Goal: Entertainment & Leisure: Consume media (video, audio)

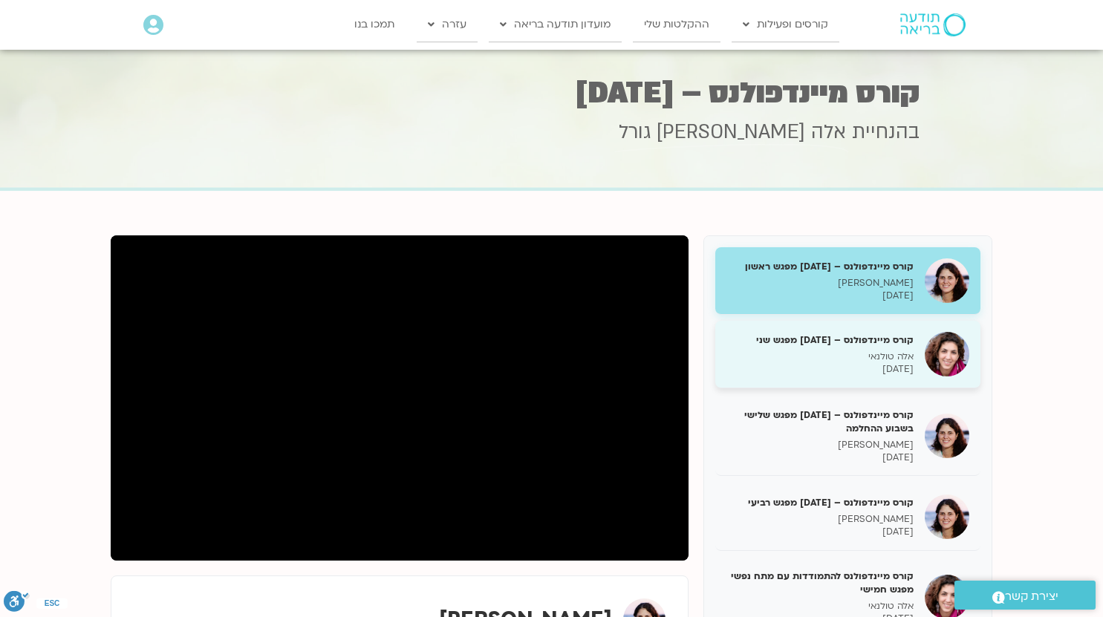
click at [848, 343] on h5 "קורס מיינדפולנס – יוני 25 מפגש שני" at bounding box center [819, 340] width 187 height 13
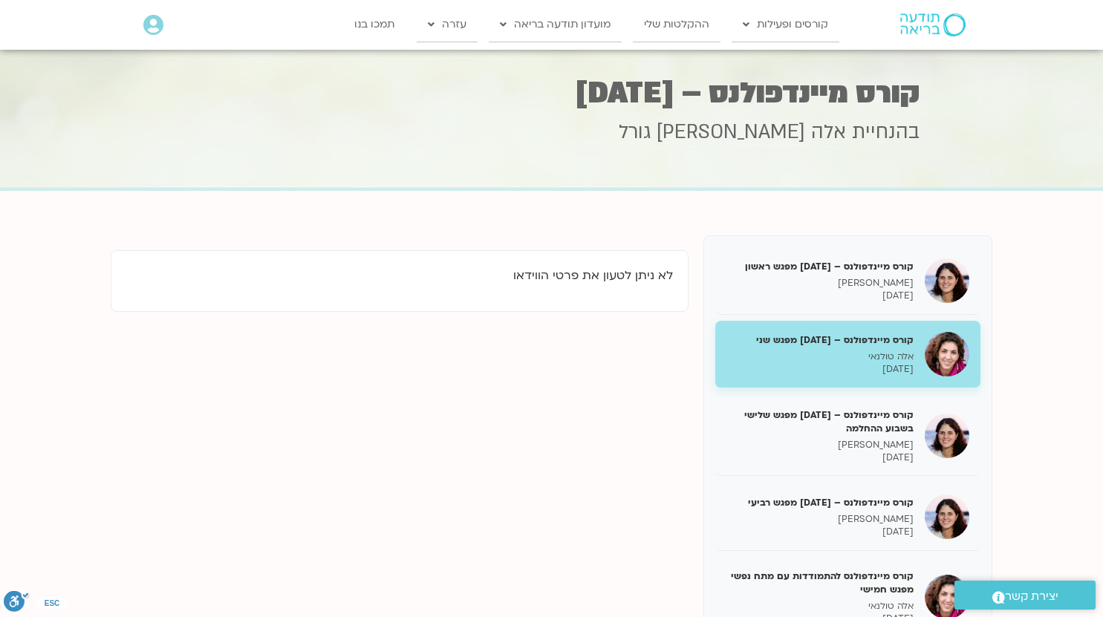
click at [892, 339] on h5 "קורס מיינדפולנס – יוני 25 מפגש שני" at bounding box center [819, 340] width 187 height 13
click at [685, 27] on link "ההקלטות שלי" at bounding box center [677, 24] width 88 height 34
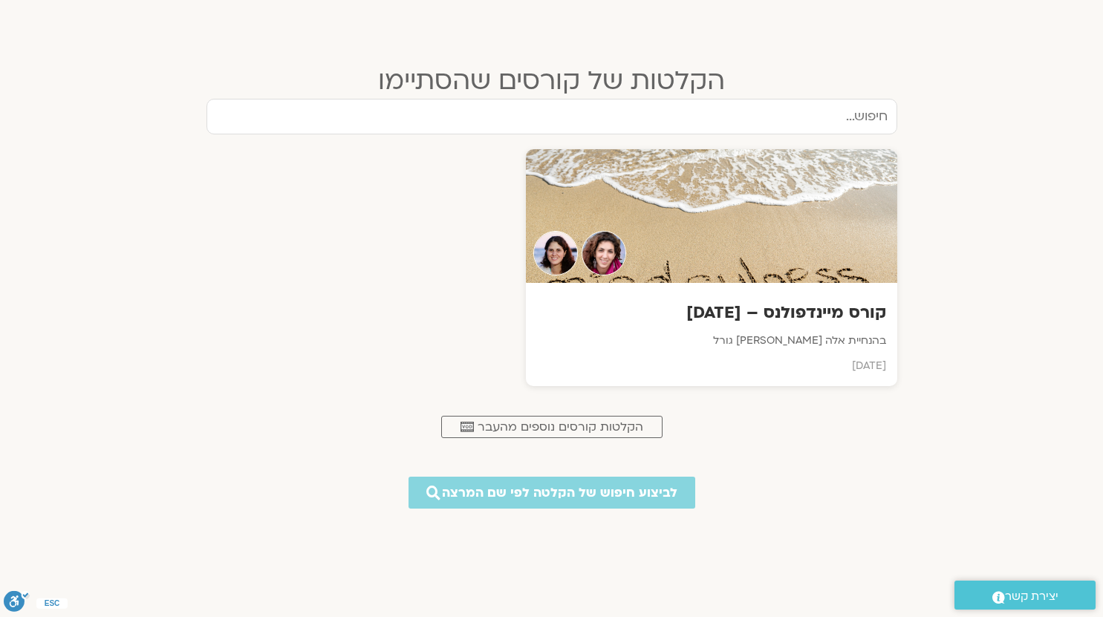
scroll to position [610, 0]
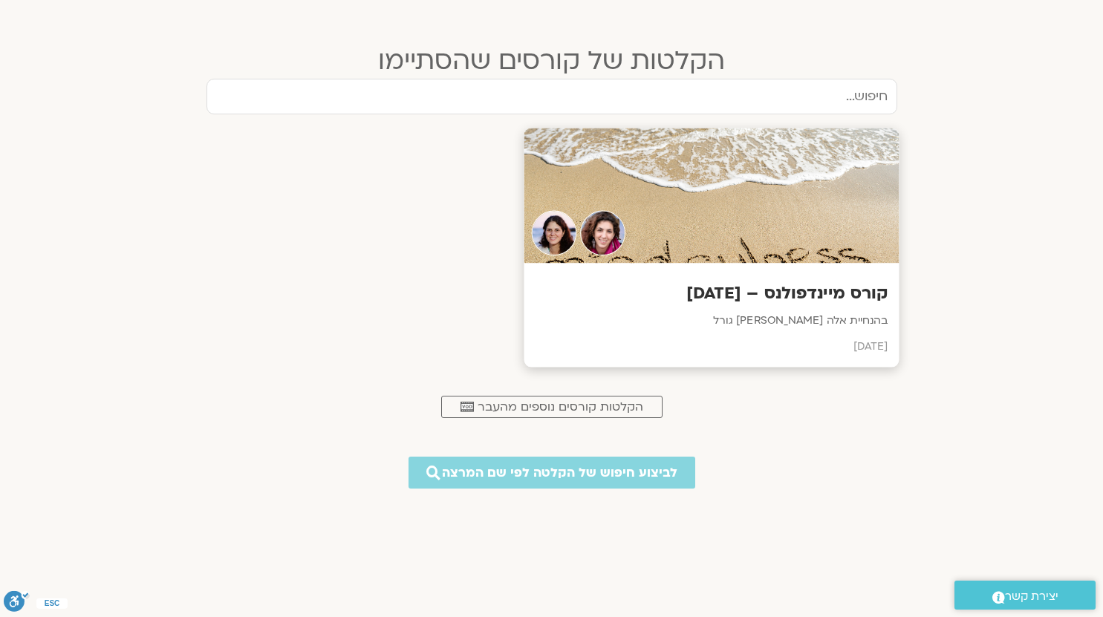
click at [753, 295] on h3 "קורס מיינדפולנס – [DATE]" at bounding box center [711, 293] width 353 height 23
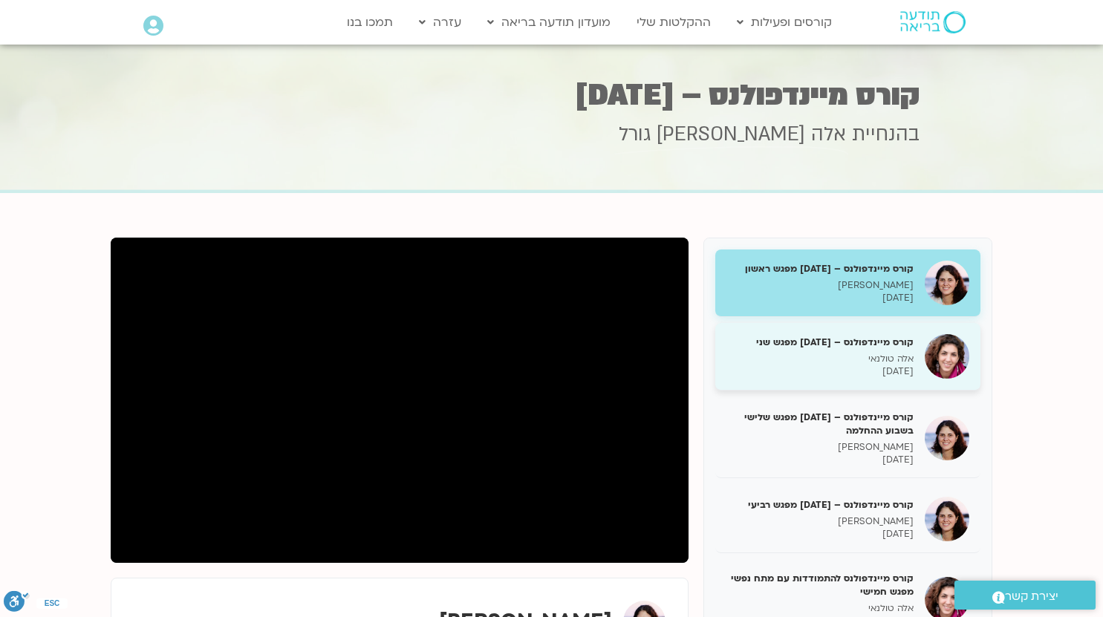
click at [830, 351] on div "קורס מיינדפולנס – יוני 25 מפגש שני אלה טולנאי 23/06/2025" at bounding box center [819, 357] width 187 height 42
